Goal: Information Seeking & Learning: Check status

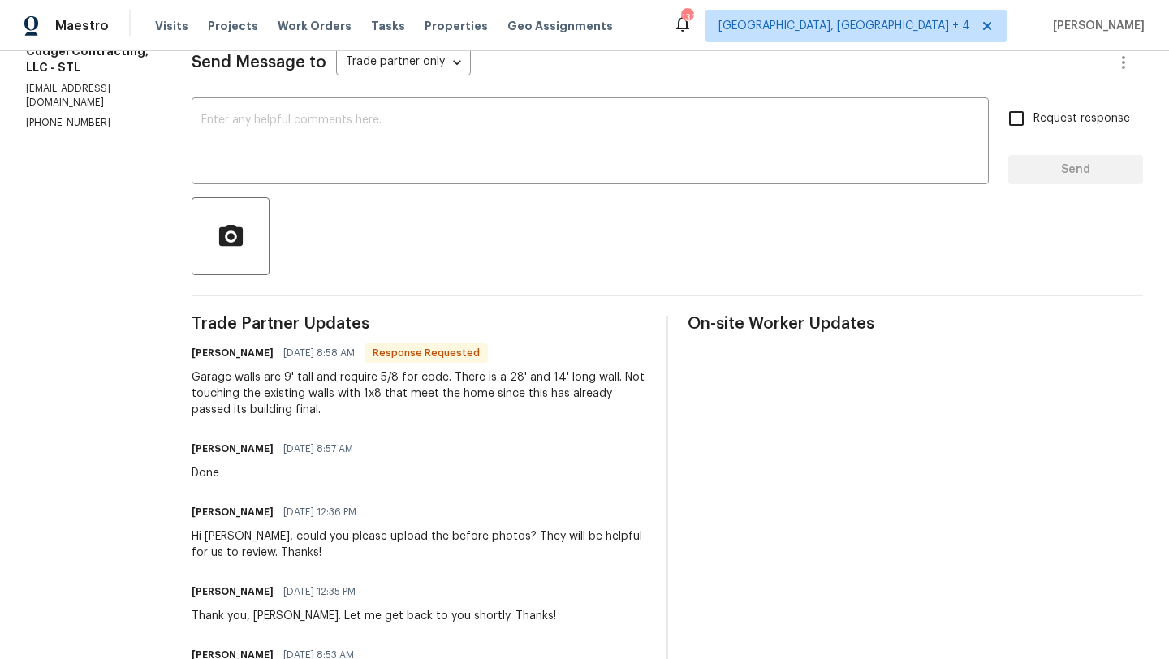
scroll to position [247, 0]
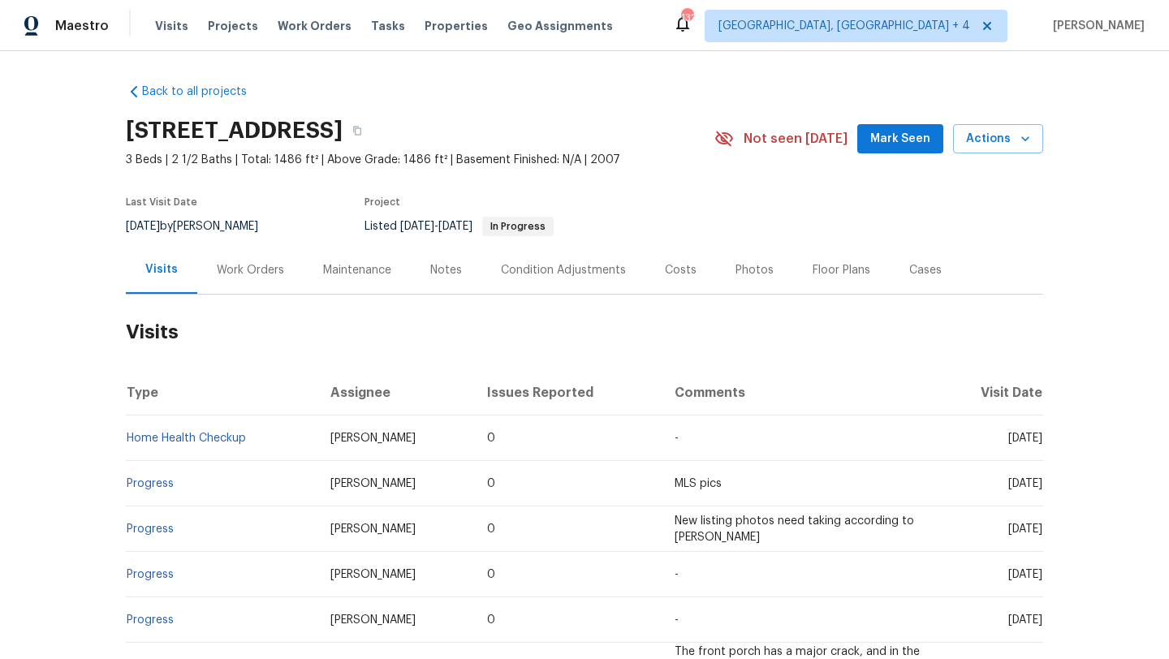
click at [276, 260] on div "Work Orders" at bounding box center [250, 270] width 106 height 48
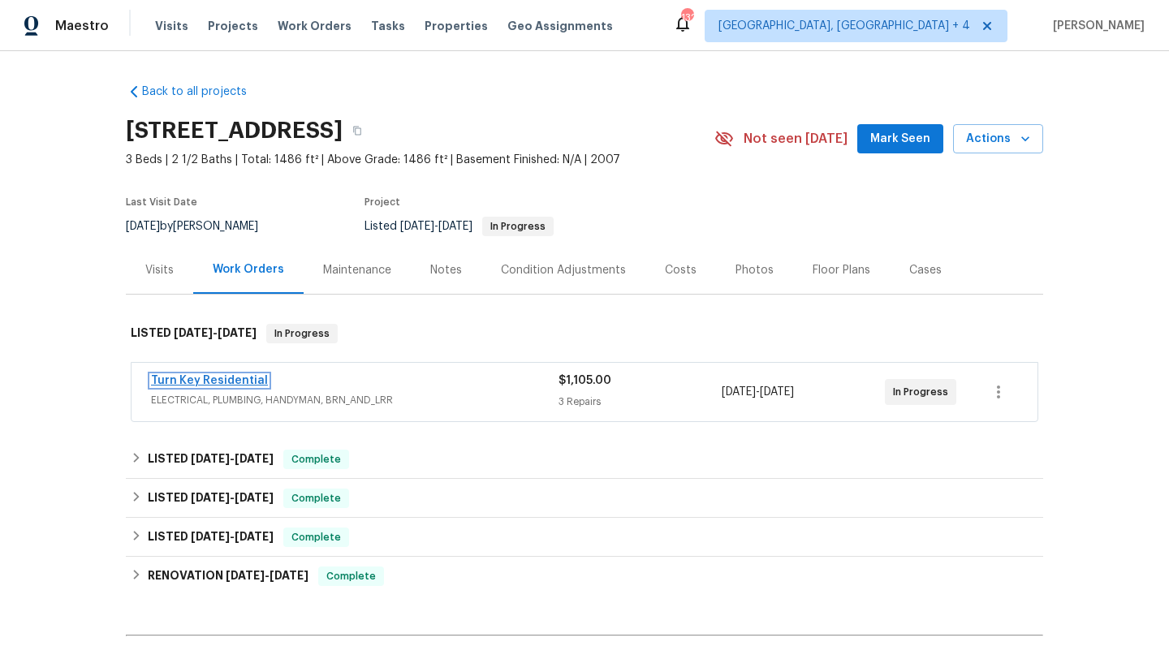
click at [230, 377] on link "Turn Key Residential" at bounding box center [209, 380] width 117 height 11
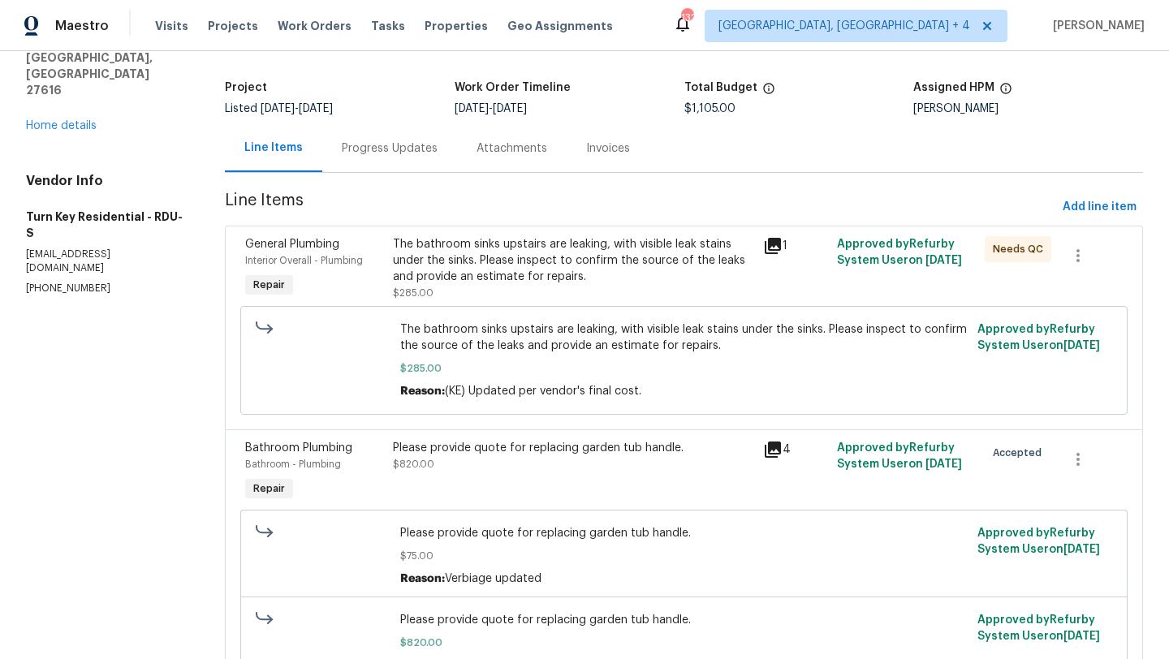
scroll to position [94, 0]
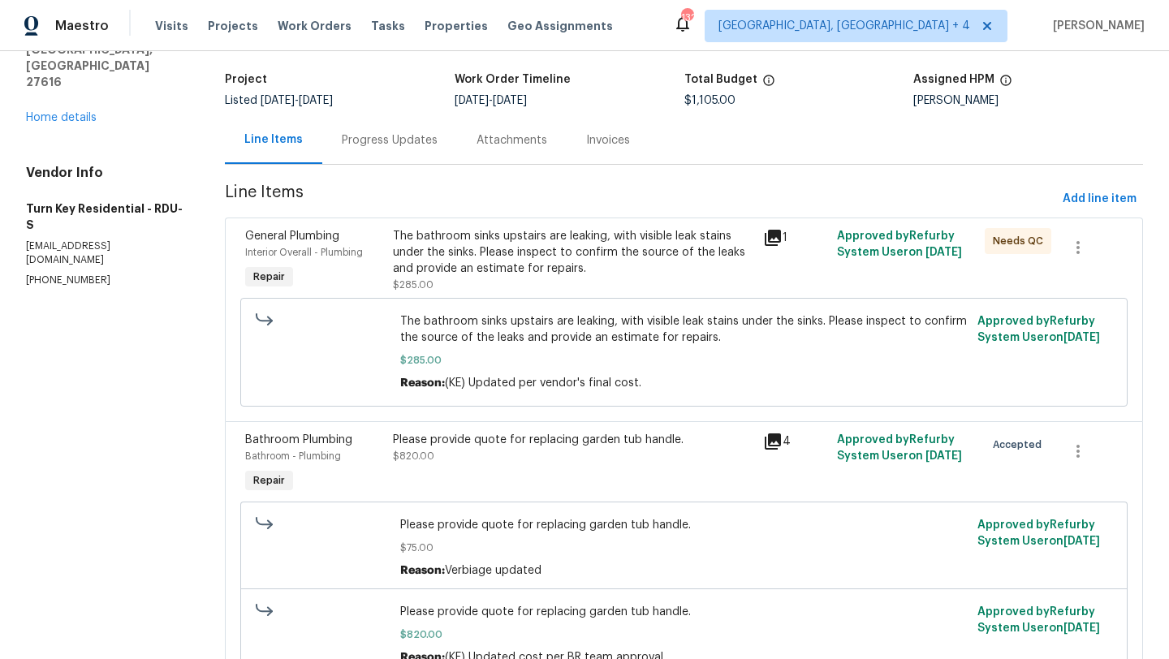
click at [777, 437] on icon at bounding box center [772, 441] width 16 height 16
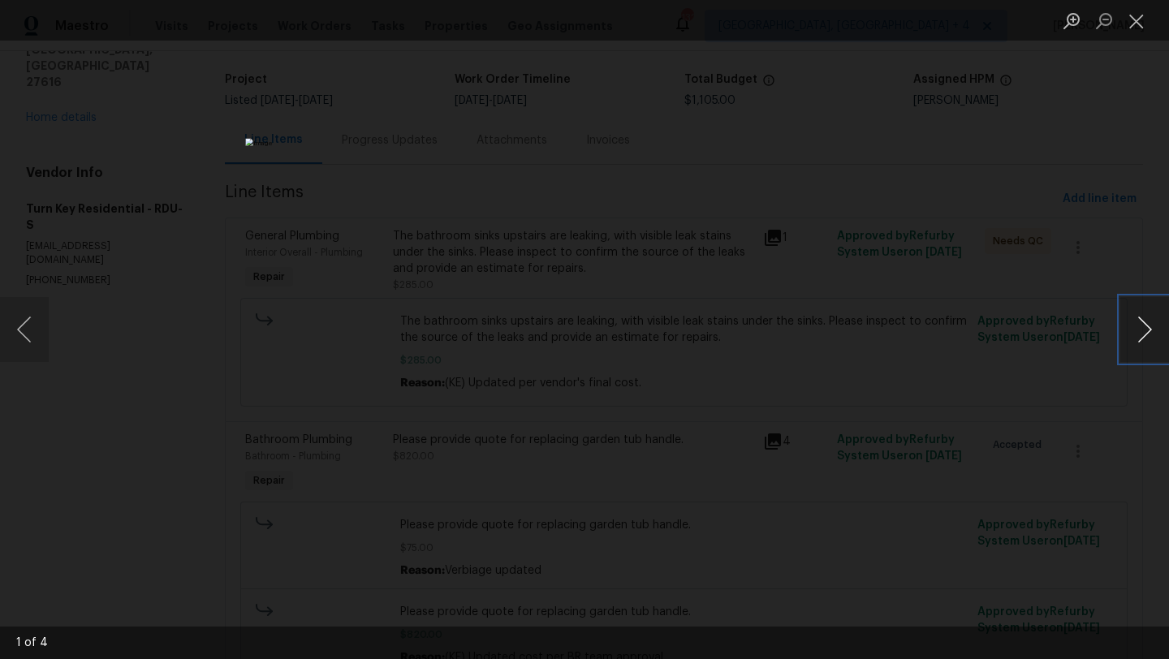
click at [1152, 318] on button "Next image" at bounding box center [1144, 329] width 49 height 65
click at [1142, 19] on button "Close lightbox" at bounding box center [1136, 20] width 32 height 28
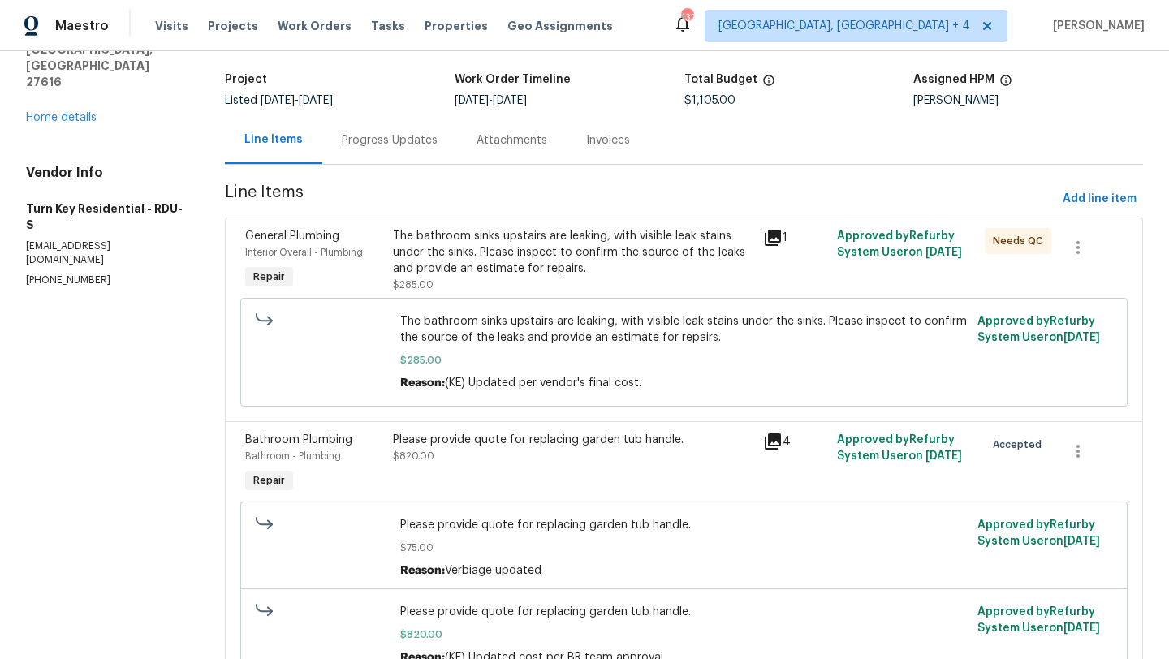
click at [781, 234] on icon at bounding box center [772, 238] width 16 height 16
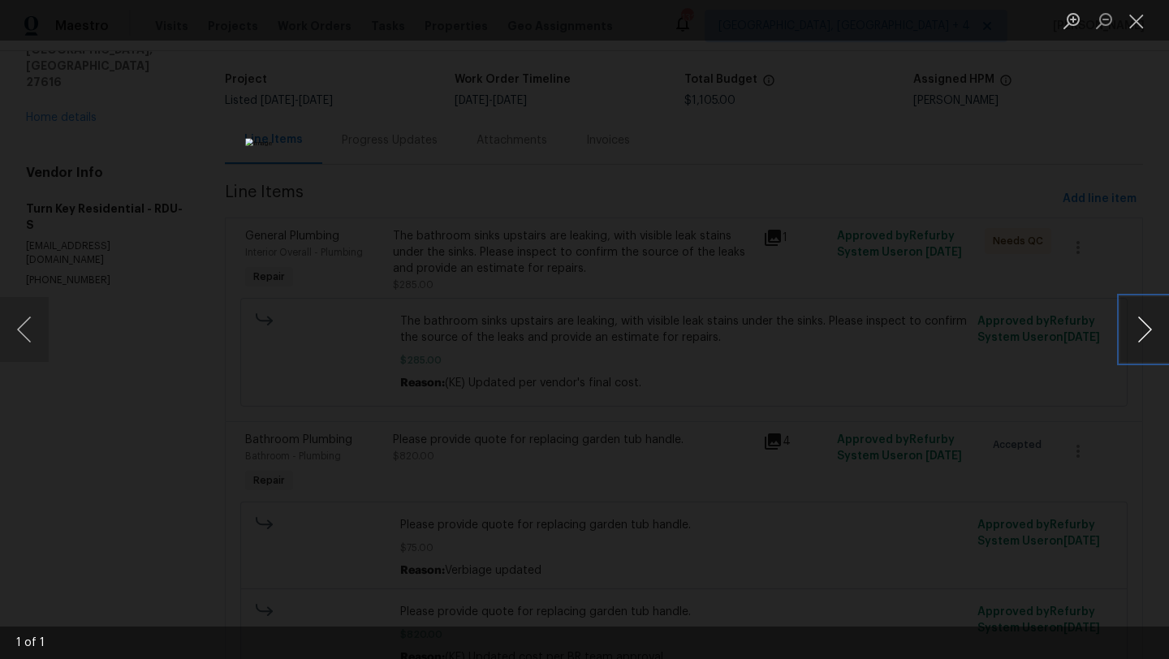
click at [1133, 329] on button "Next image" at bounding box center [1144, 329] width 49 height 65
click at [1137, 32] on button "Close lightbox" at bounding box center [1136, 20] width 32 height 28
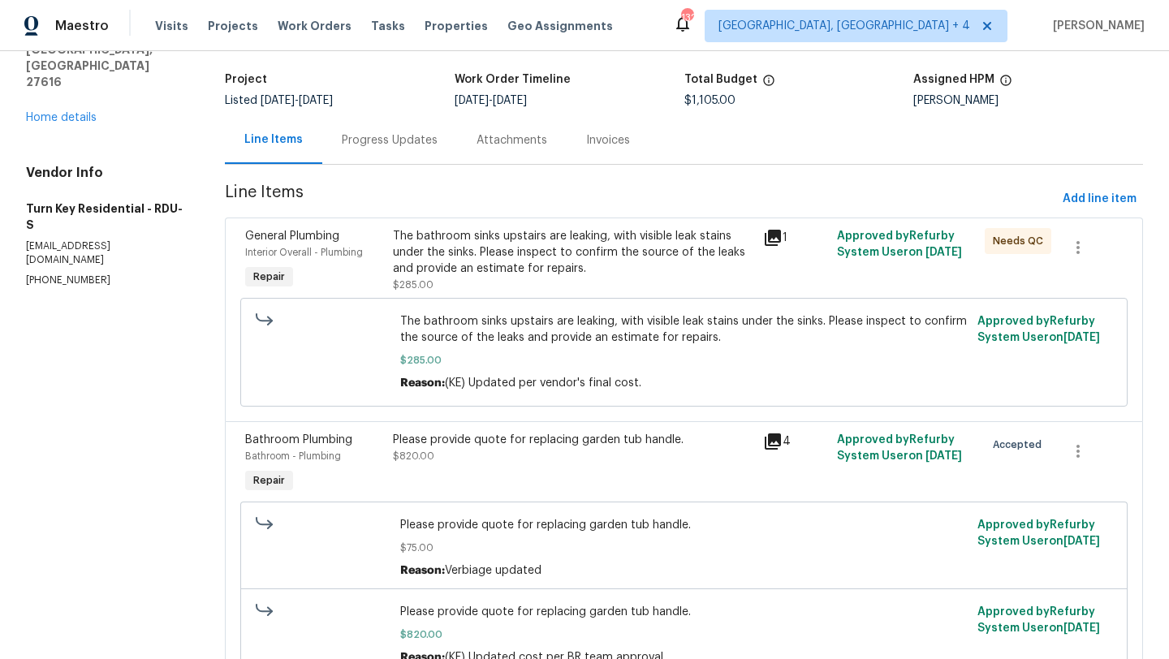
click at [388, 136] on div "Progress Updates" at bounding box center [390, 140] width 96 height 16
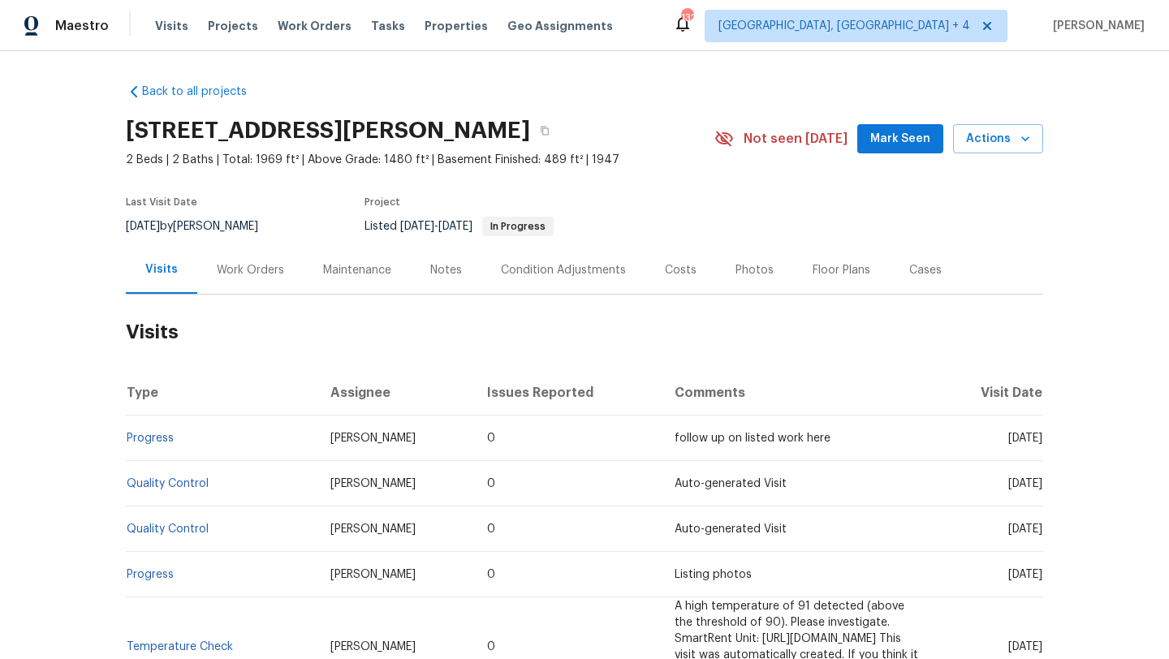
click at [277, 257] on div "Work Orders" at bounding box center [250, 270] width 106 height 48
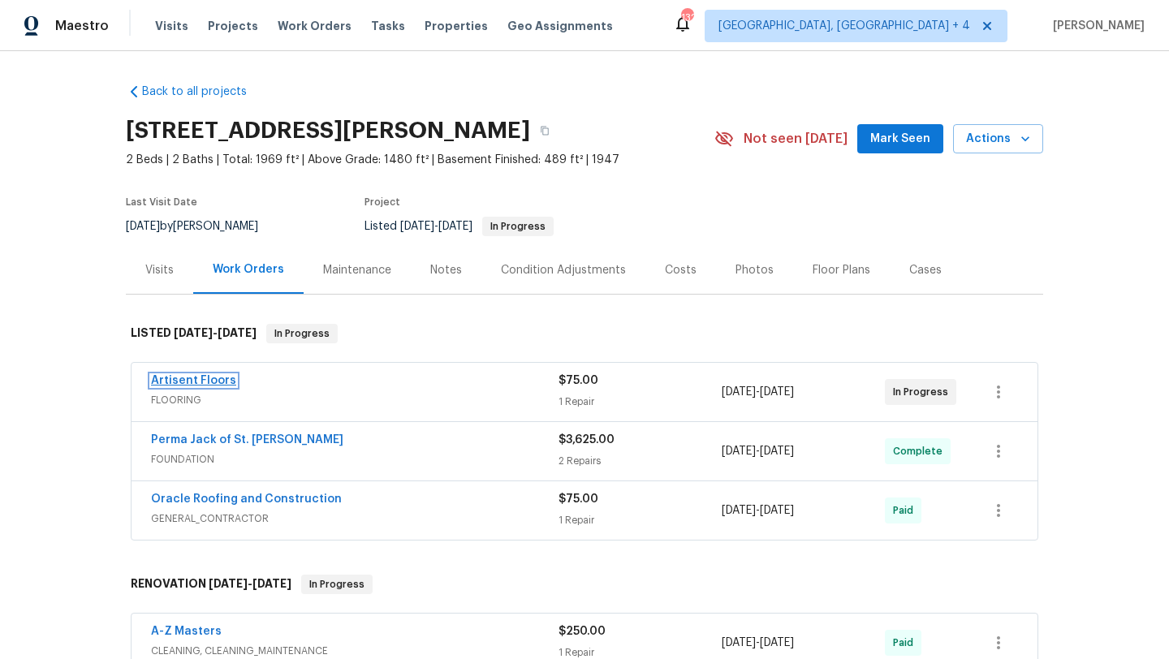
click at [206, 375] on link "Artisent Floors" at bounding box center [193, 380] width 85 height 11
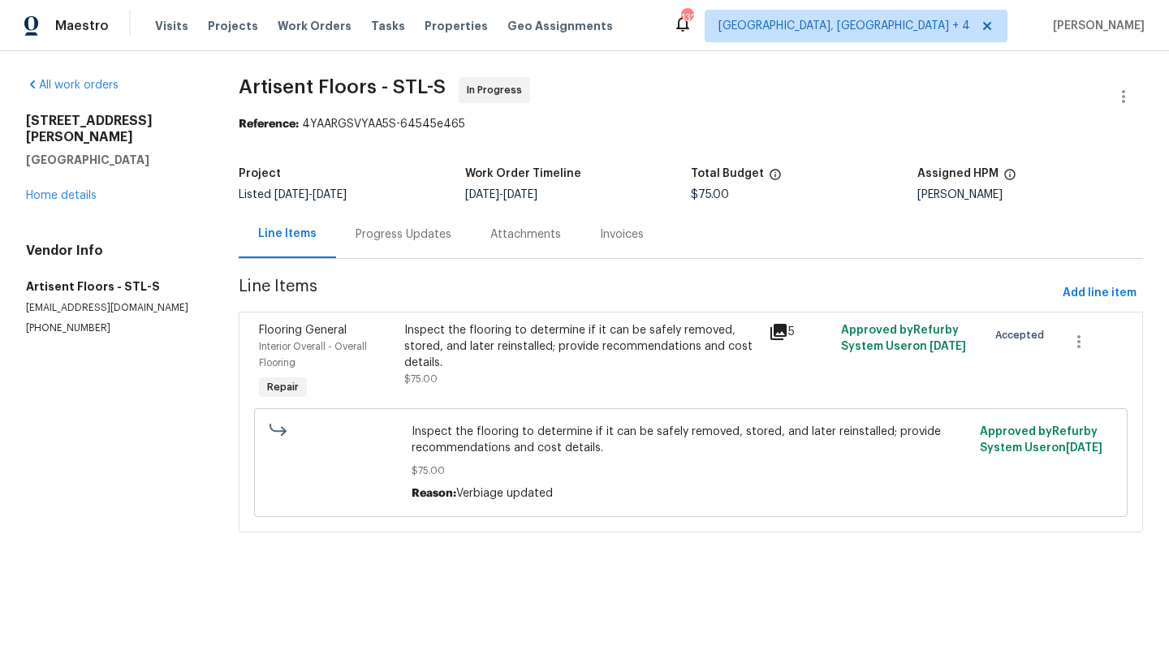
click at [774, 333] on icon at bounding box center [778, 332] width 16 height 16
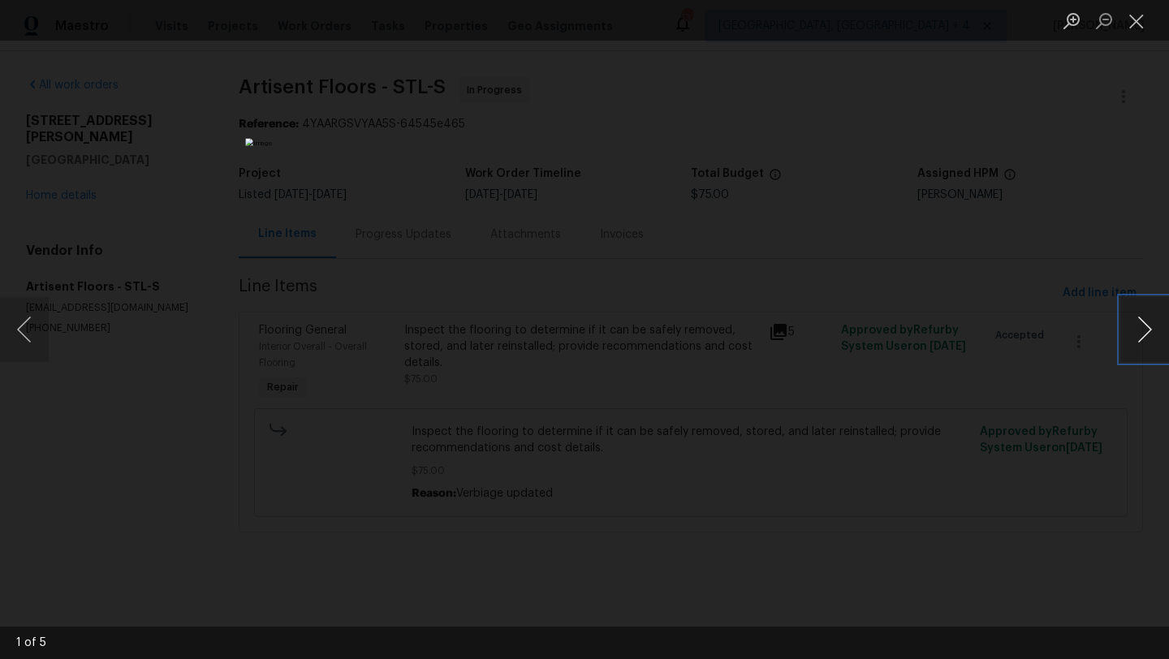
click at [1141, 344] on button "Next image" at bounding box center [1144, 329] width 49 height 65
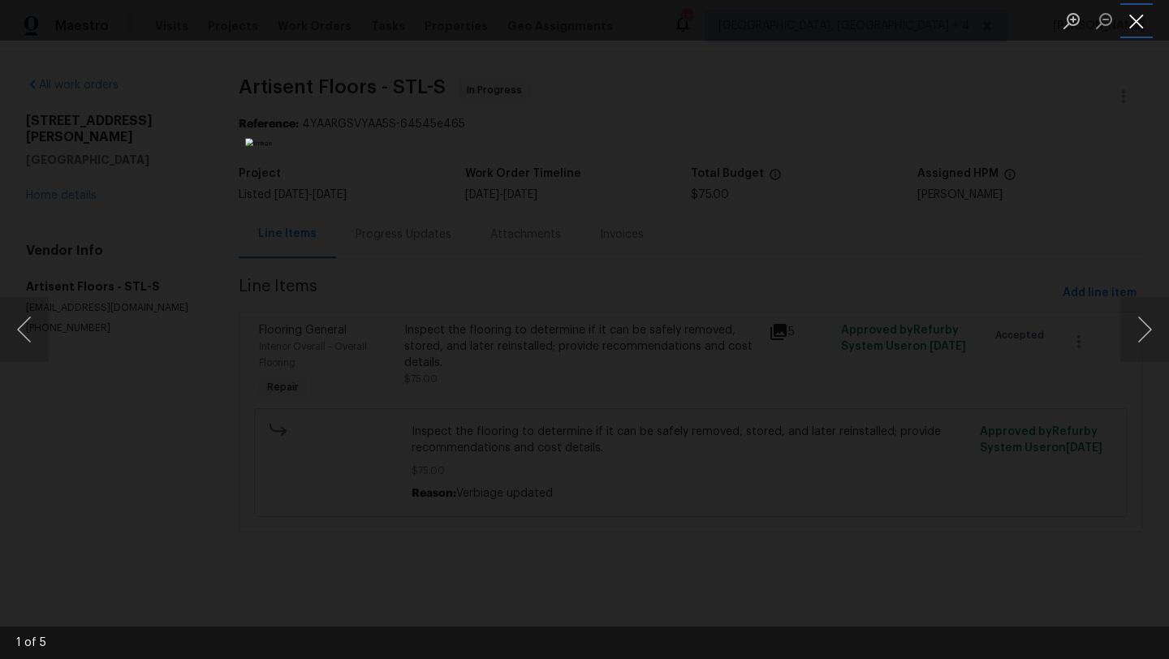
click at [1139, 20] on button "Close lightbox" at bounding box center [1136, 20] width 32 height 28
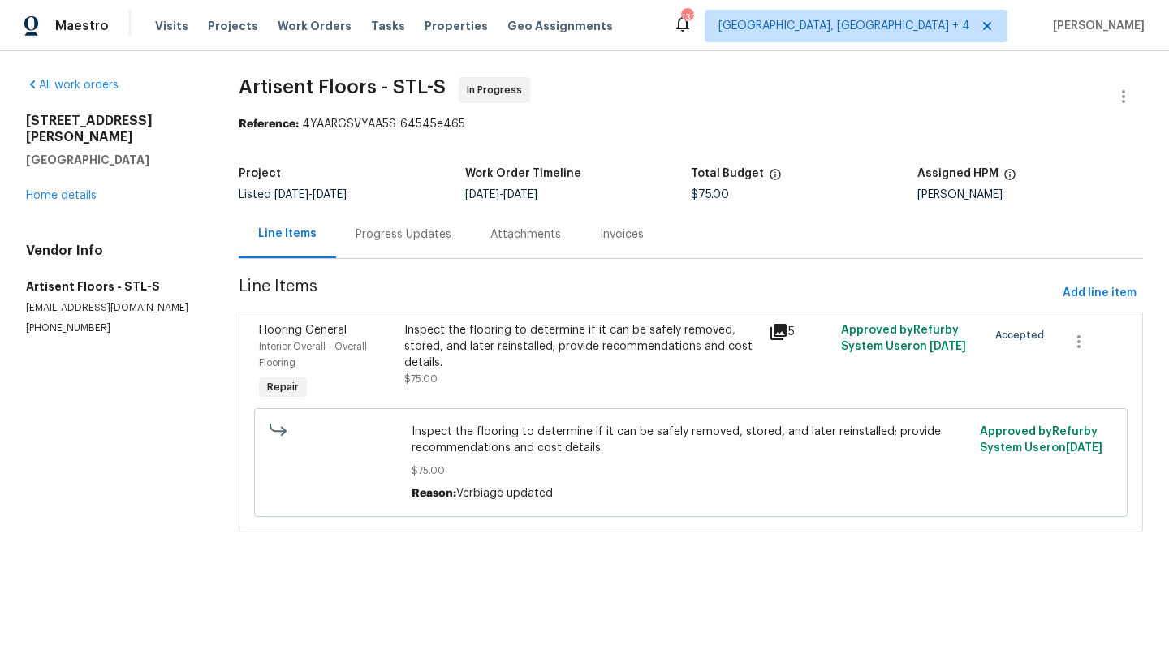
click at [386, 222] on div "Progress Updates" at bounding box center [403, 234] width 135 height 48
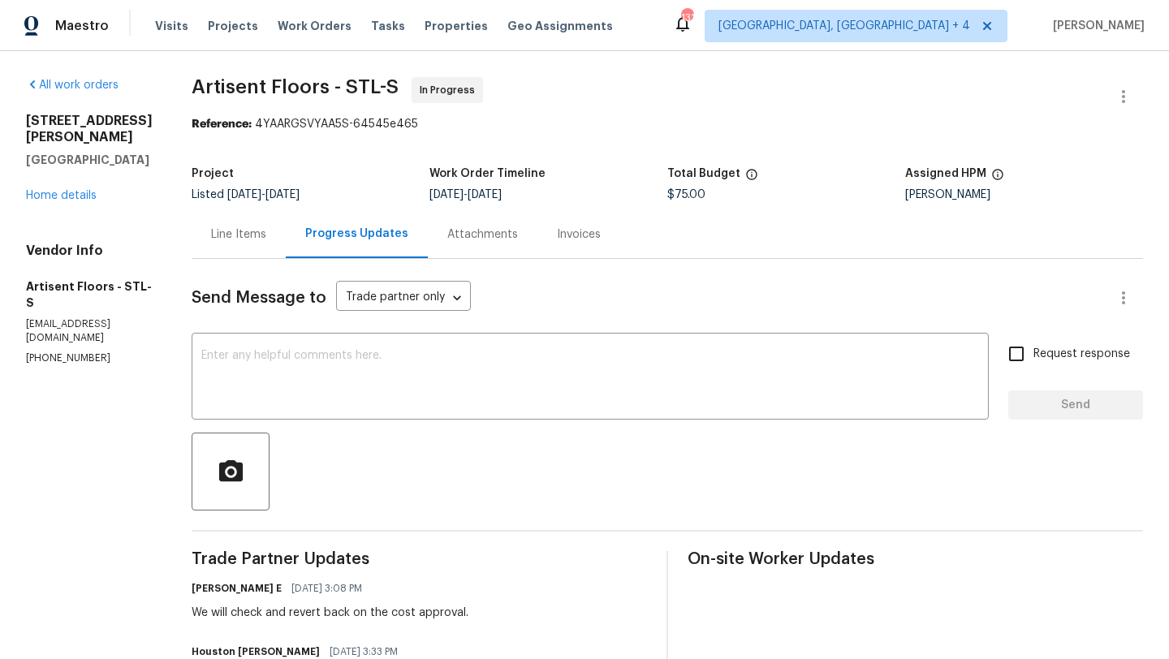
click at [254, 240] on div "Line Items" at bounding box center [238, 234] width 55 height 16
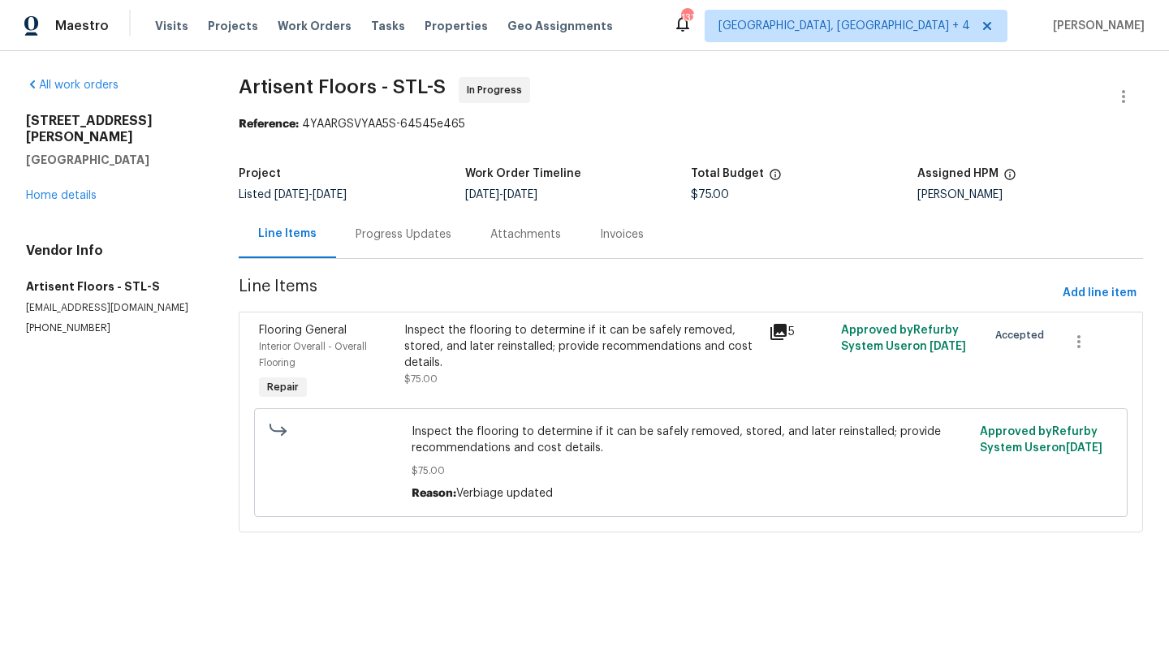
click at [781, 326] on icon at bounding box center [778, 332] width 16 height 16
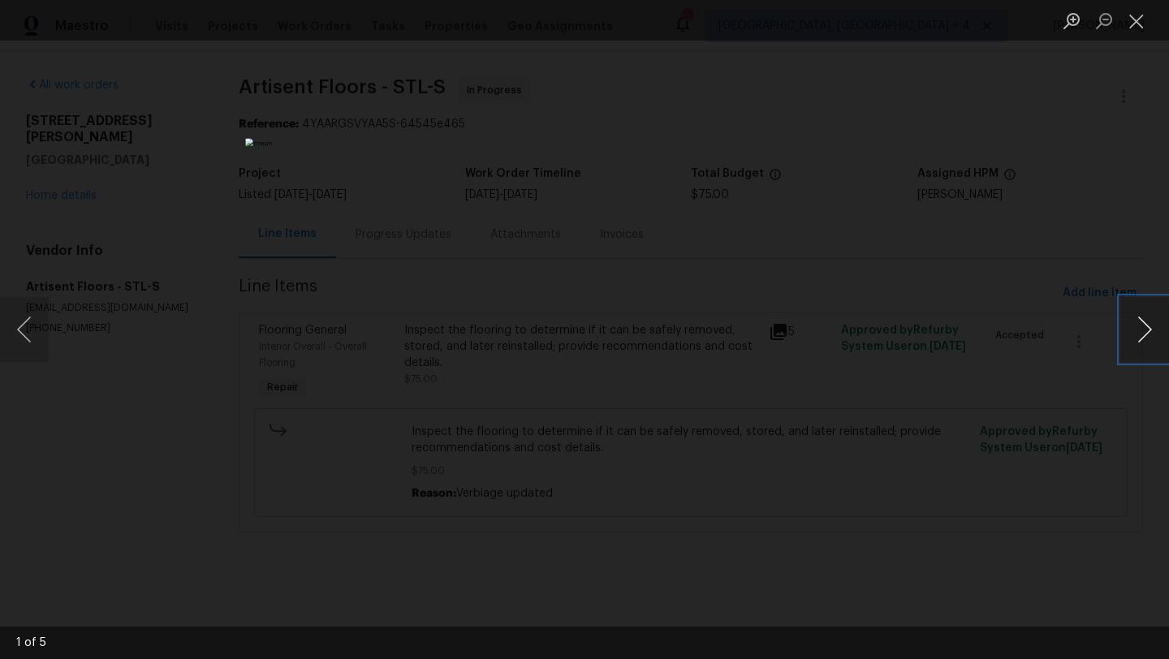
click at [1130, 325] on button "Next image" at bounding box center [1144, 329] width 49 height 65
click at [1137, 334] on button "Next image" at bounding box center [1144, 329] width 49 height 65
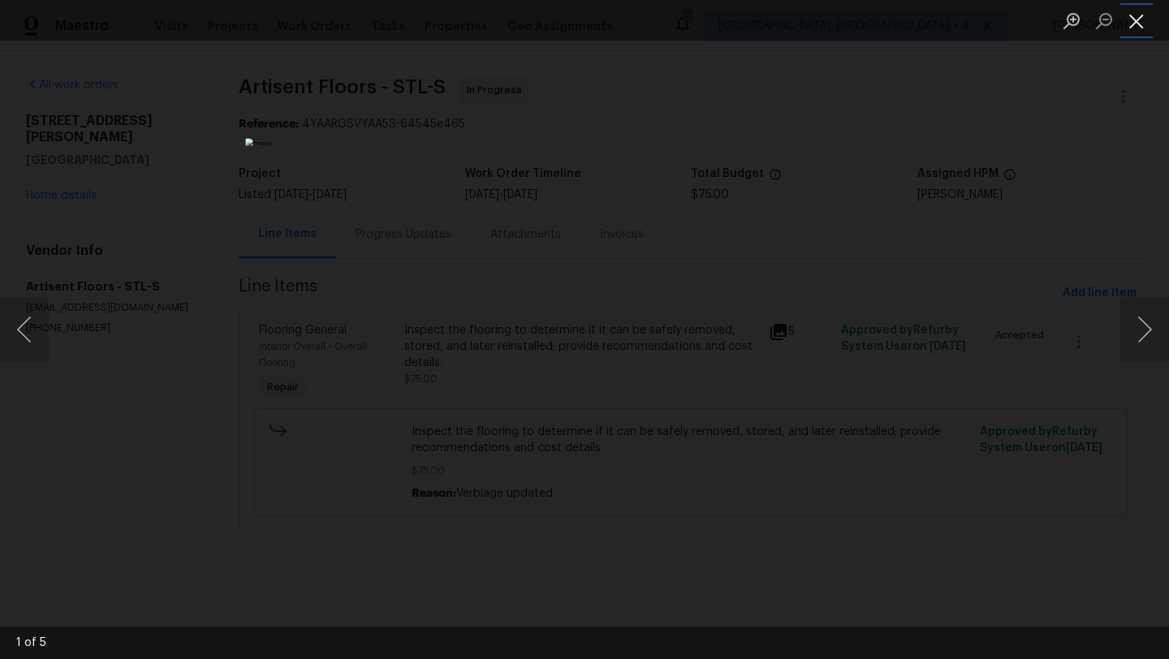
click at [1134, 34] on button "Close lightbox" at bounding box center [1136, 20] width 32 height 28
